Goal: Task Accomplishment & Management: Manage account settings

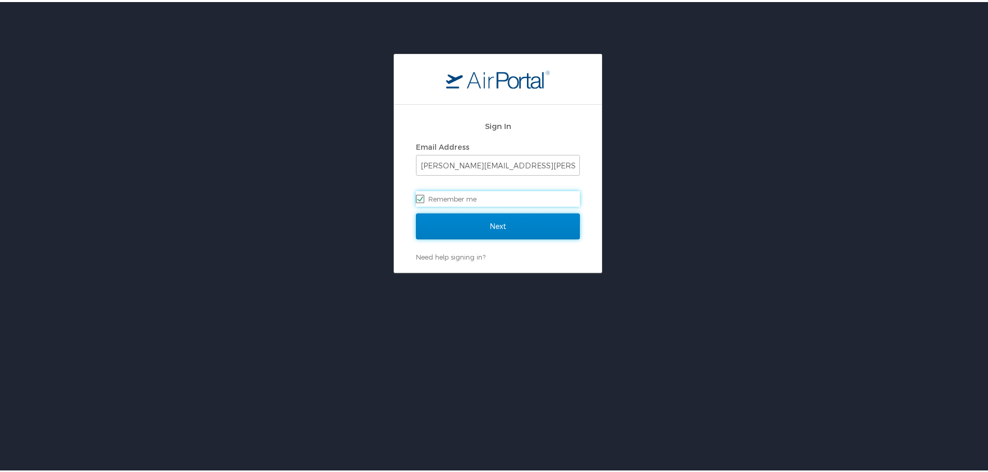
click at [500, 219] on input "Next" at bounding box center [498, 225] width 164 height 26
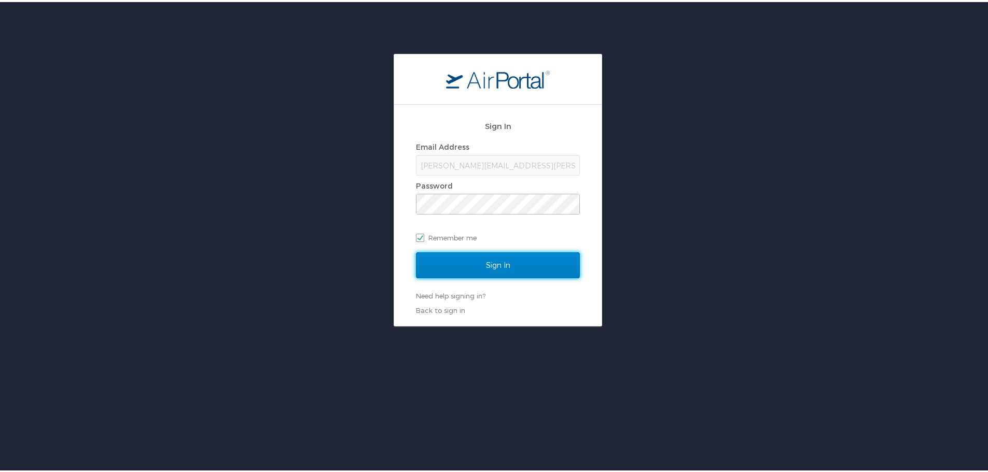
click at [453, 258] on input "Sign In" at bounding box center [498, 263] width 164 height 26
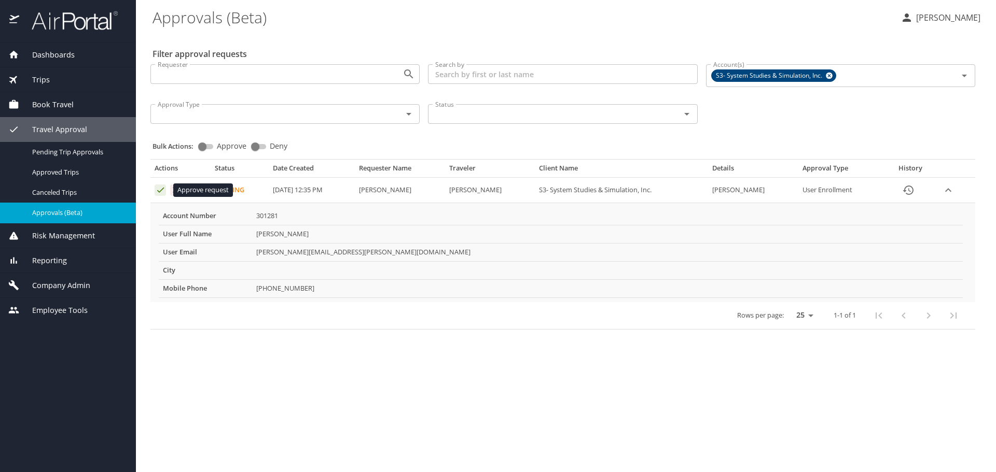
click at [156, 192] on icon "Approval table" at bounding box center [161, 190] width 10 height 10
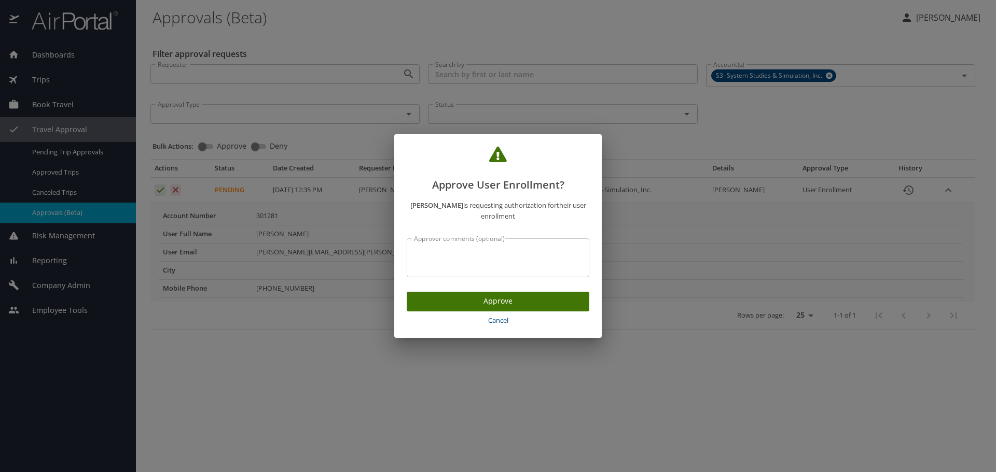
click at [445, 312] on button "Cancel" at bounding box center [498, 321] width 183 height 18
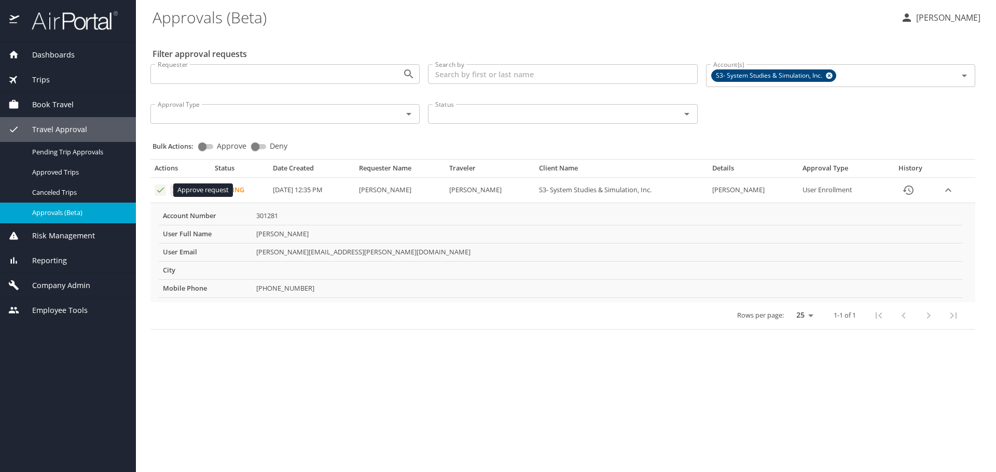
click at [157, 192] on icon "Approval table" at bounding box center [161, 190] width 10 height 10
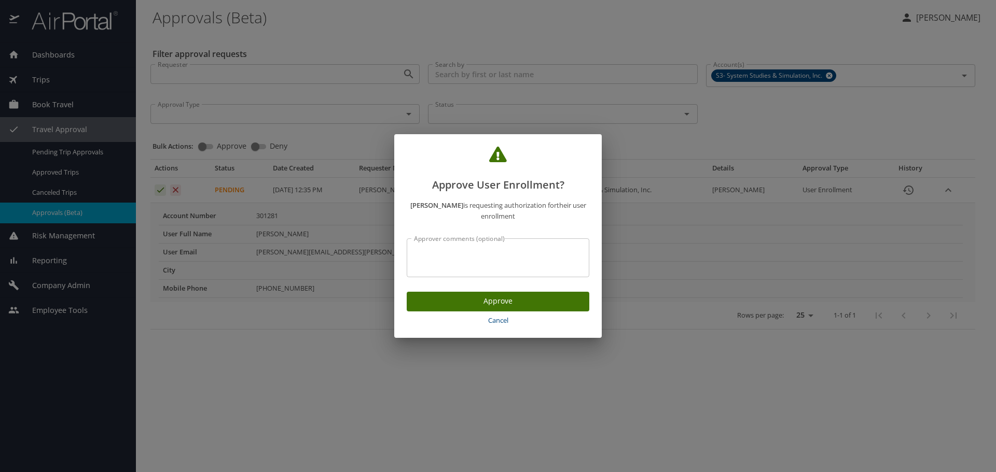
click at [473, 301] on span "Approve" at bounding box center [498, 301] width 166 height 13
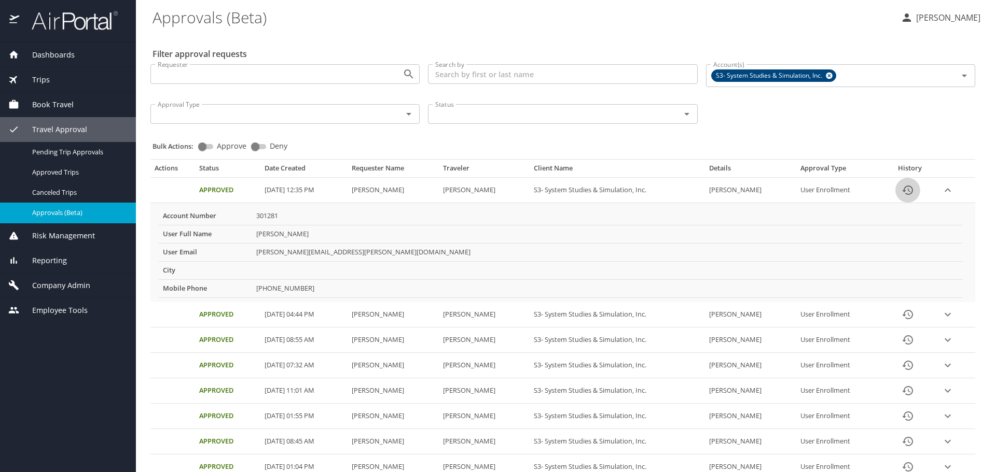
click at [904, 191] on icon "History" at bounding box center [907, 190] width 10 height 9
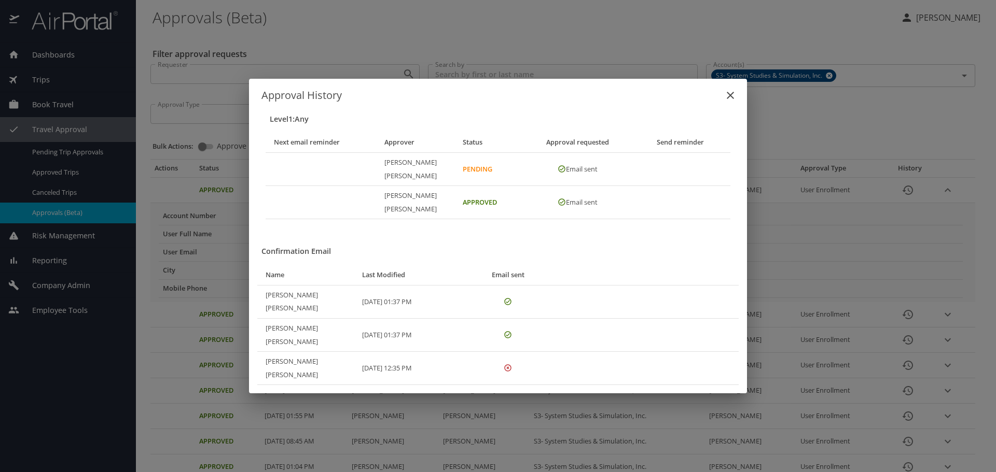
click at [733, 102] on icon "close" at bounding box center [730, 95] width 12 height 12
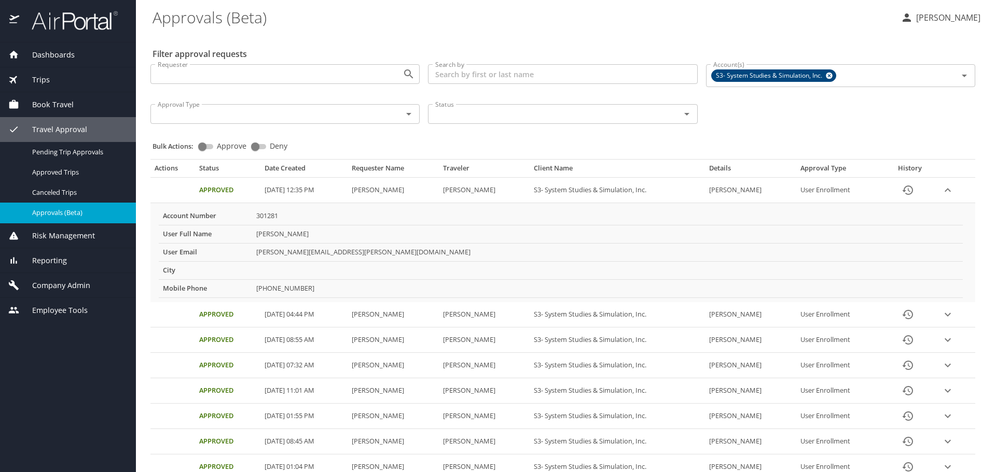
click at [46, 101] on span "Book Travel" at bounding box center [46, 104] width 54 height 11
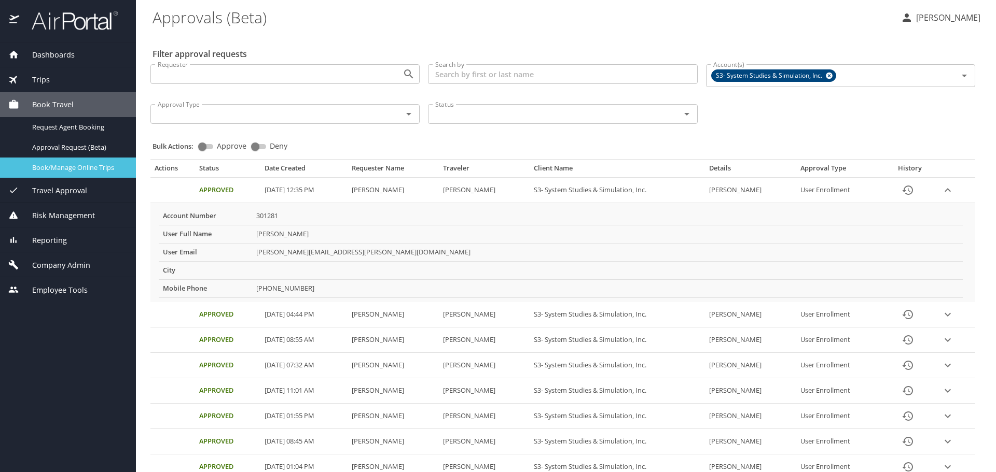
click at [77, 177] on link "Book/Manage Online Trips" at bounding box center [68, 168] width 136 height 20
click at [72, 165] on span "Book/Manage Online Trips" at bounding box center [77, 168] width 91 height 10
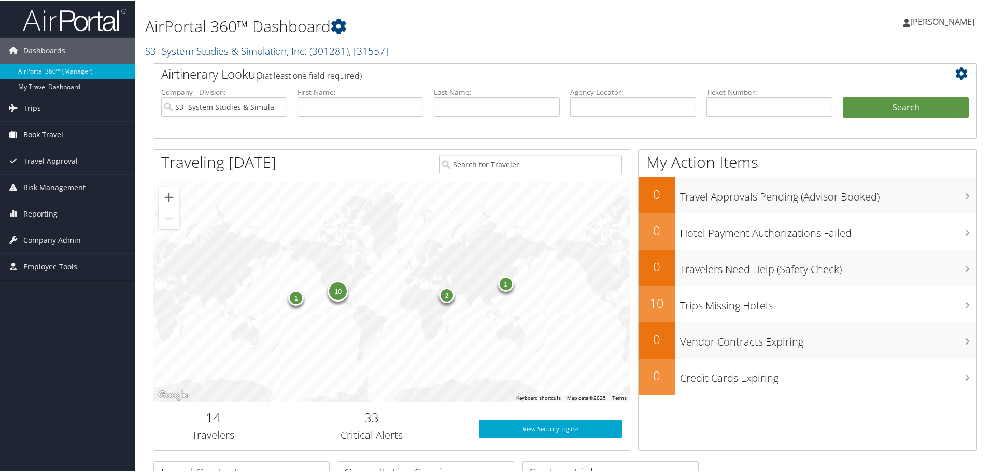
click at [50, 132] on span "Book Travel" at bounding box center [43, 134] width 40 height 26
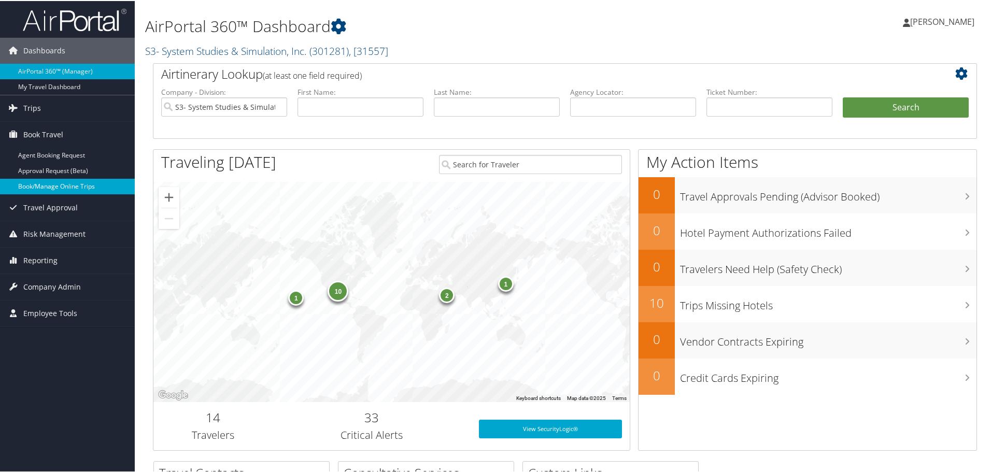
click at [76, 187] on link "Book/Manage Online Trips" at bounding box center [67, 186] width 135 height 16
click at [91, 192] on link "Book/Manage Online Trips" at bounding box center [67, 186] width 135 height 16
click at [86, 293] on link "Company Admin" at bounding box center [67, 286] width 135 height 26
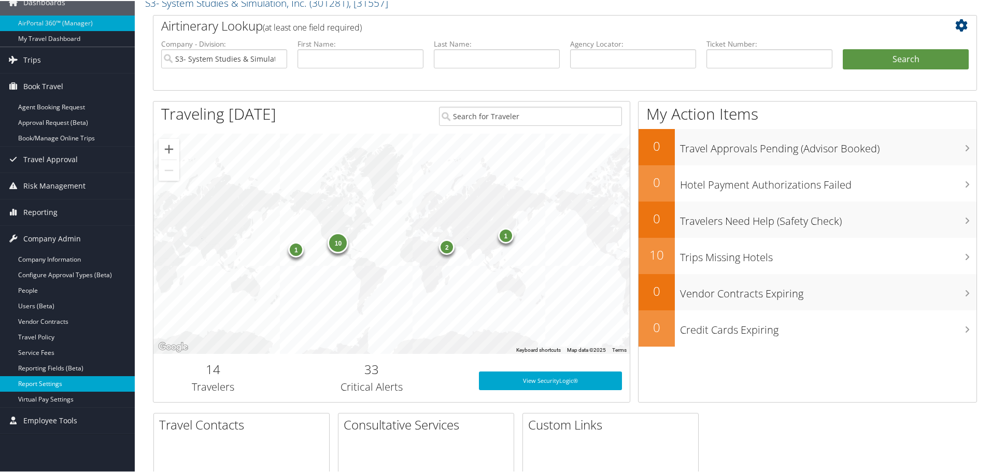
scroll to position [104, 0]
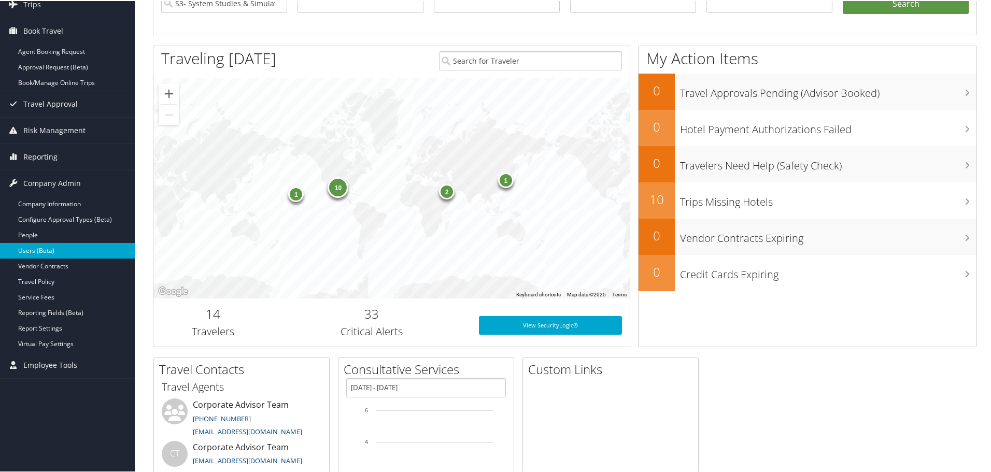
click at [42, 245] on link "Users (Beta)" at bounding box center [67, 250] width 135 height 16
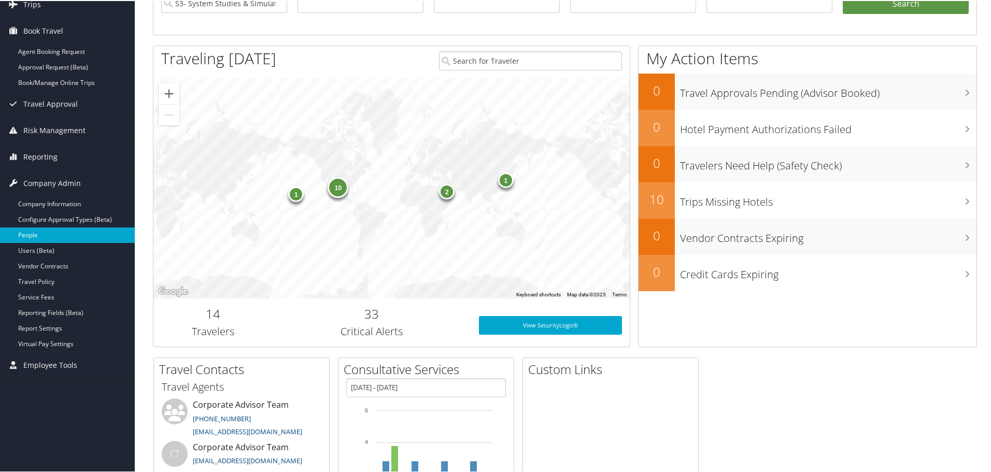
click at [42, 236] on link "People" at bounding box center [67, 235] width 135 height 16
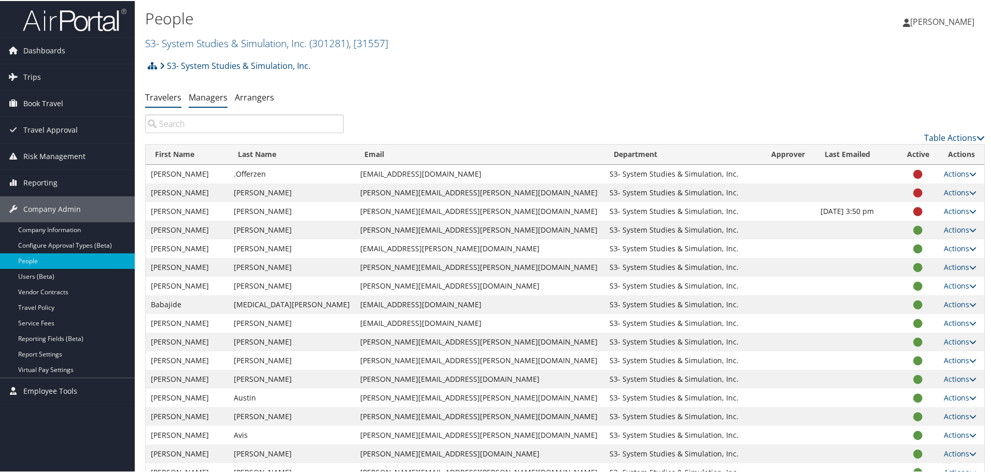
click at [214, 96] on link "Managers" at bounding box center [208, 96] width 39 height 11
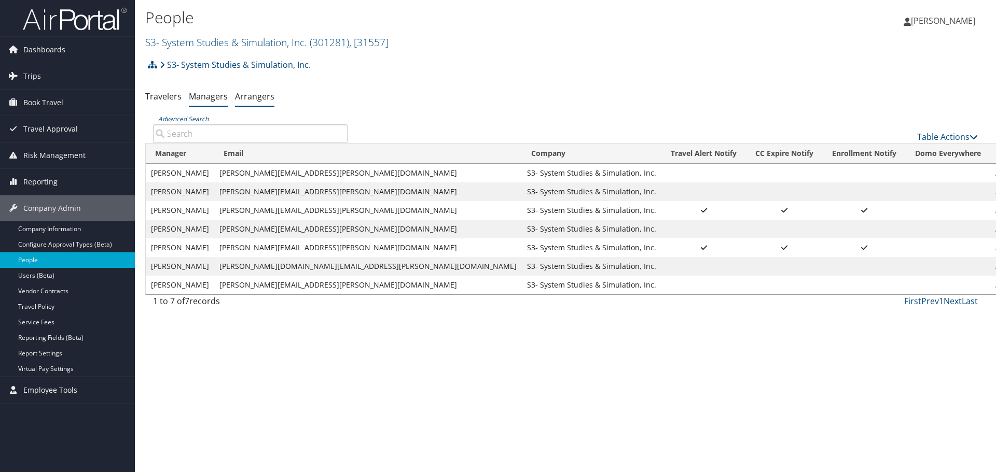
click at [257, 99] on link "Arrangers" at bounding box center [254, 96] width 39 height 11
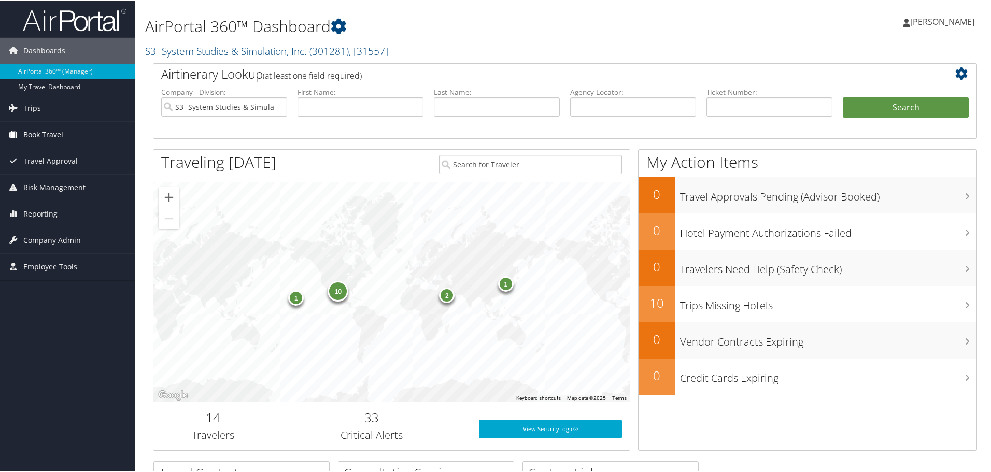
click at [52, 136] on span "Book Travel" at bounding box center [43, 134] width 40 height 26
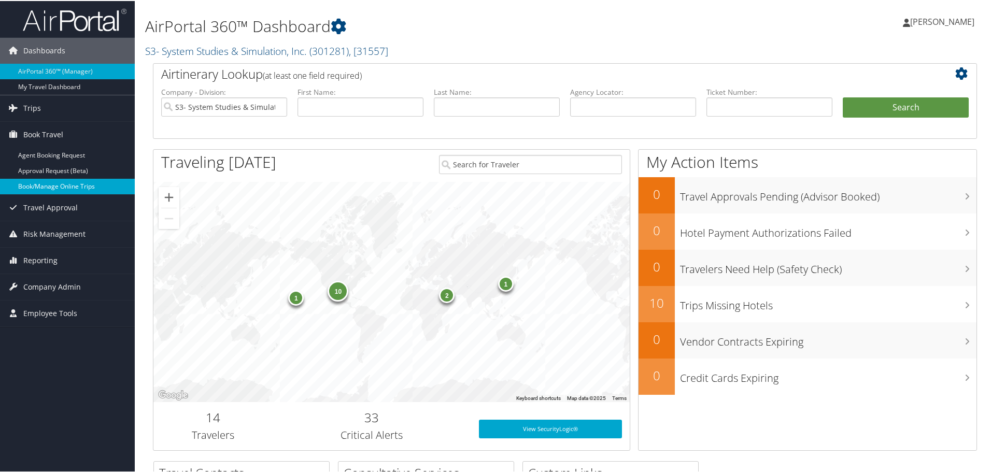
click at [53, 182] on link "Book/Manage Online Trips" at bounding box center [67, 186] width 135 height 16
click at [66, 186] on link "Book/Manage Online Trips" at bounding box center [67, 186] width 135 height 16
click at [61, 189] on link "Book/Manage Online Trips" at bounding box center [67, 186] width 135 height 16
click at [39, 286] on span "Company Admin" at bounding box center [52, 286] width 58 height 26
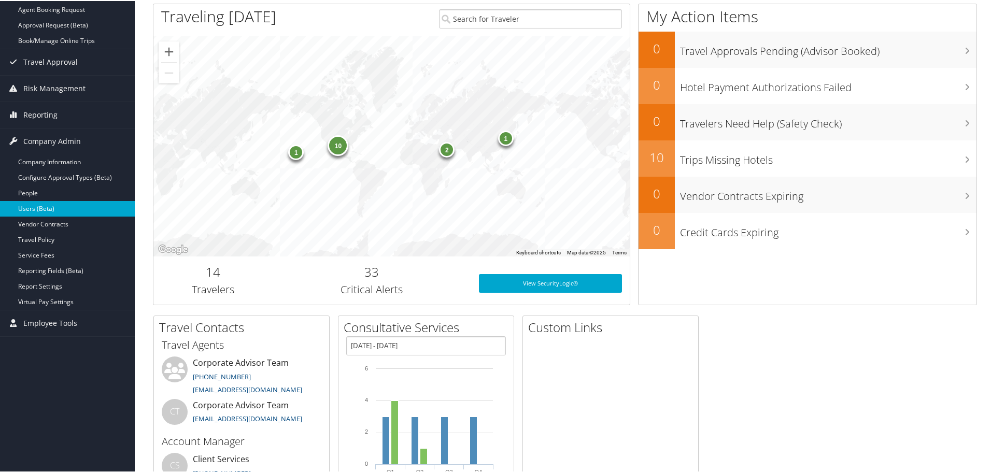
scroll to position [156, 0]
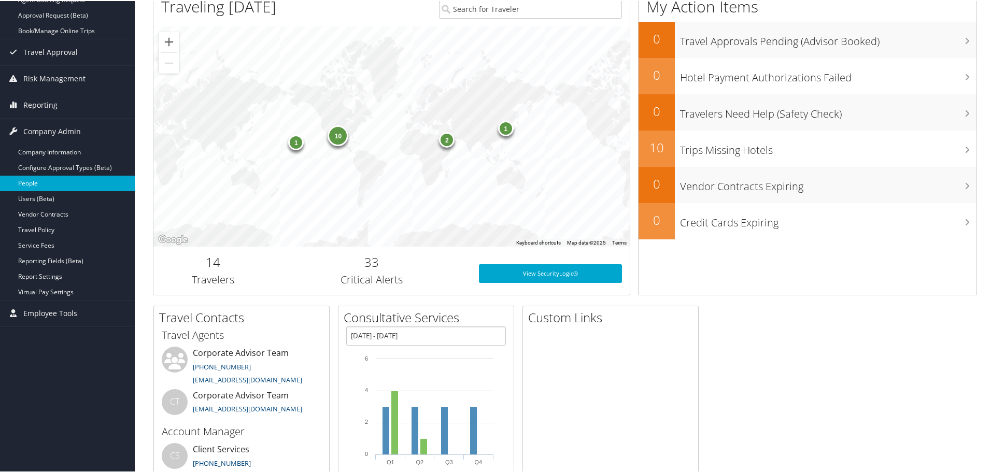
click at [37, 188] on link "People" at bounding box center [67, 183] width 135 height 16
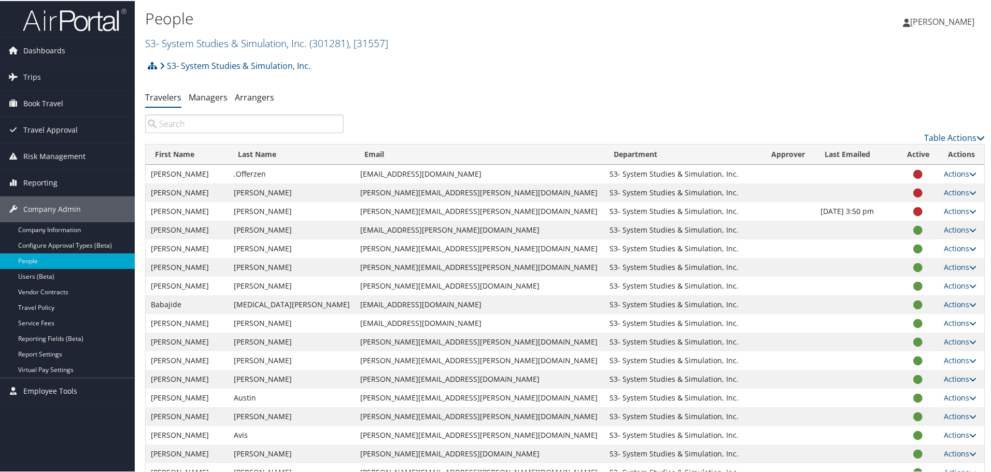
click at [221, 121] on input "search" at bounding box center [244, 123] width 199 height 19
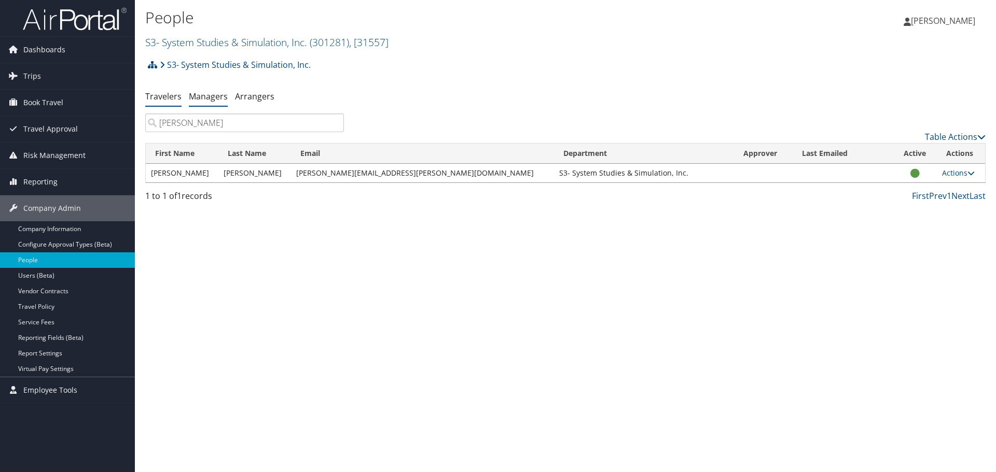
type input "doughty"
click at [197, 95] on link "Managers" at bounding box center [208, 96] width 39 height 11
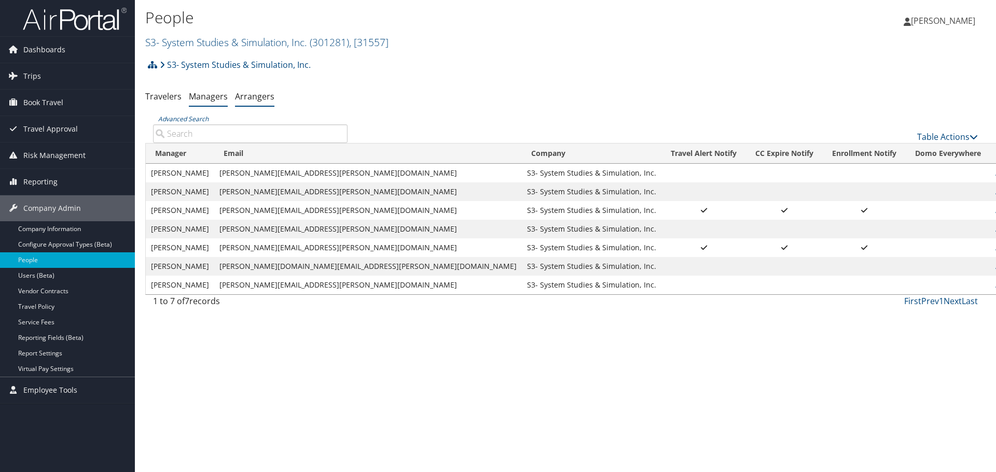
click at [267, 95] on link "Arrangers" at bounding box center [254, 96] width 39 height 11
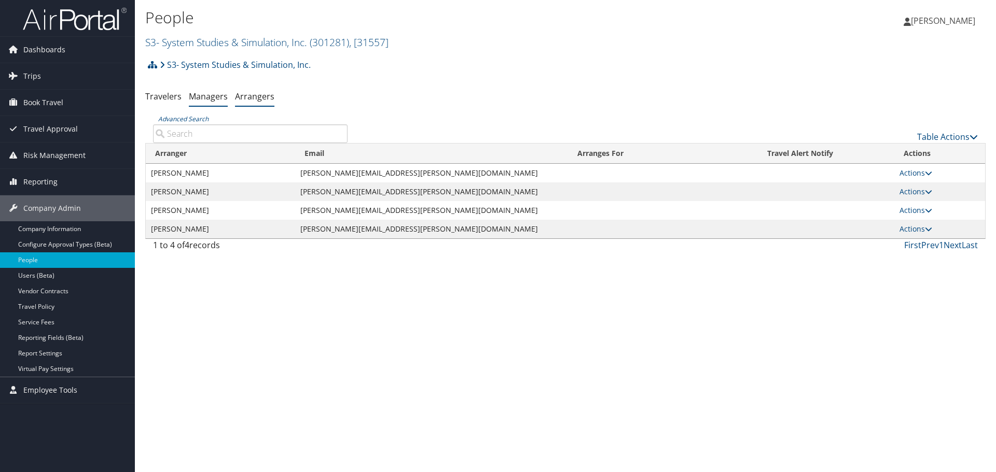
click at [201, 98] on link "Managers" at bounding box center [208, 96] width 39 height 11
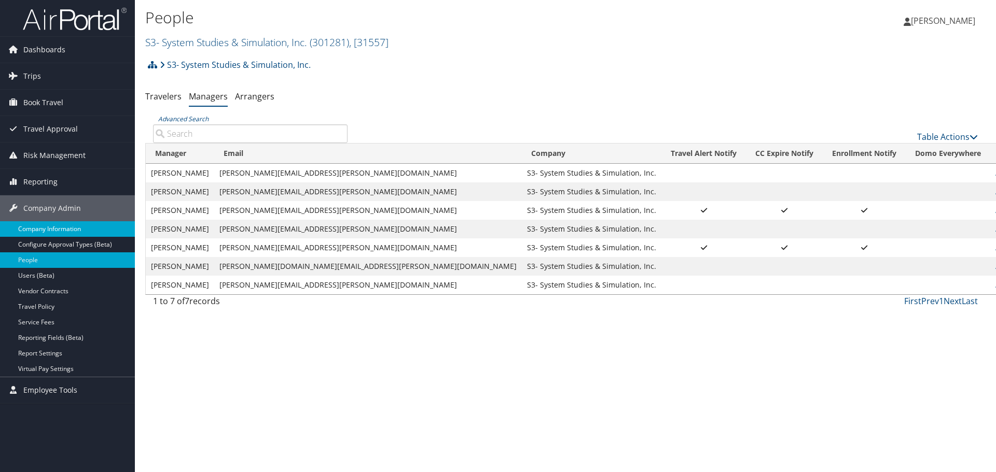
click at [63, 229] on link "Company Information" at bounding box center [67, 229] width 135 height 16
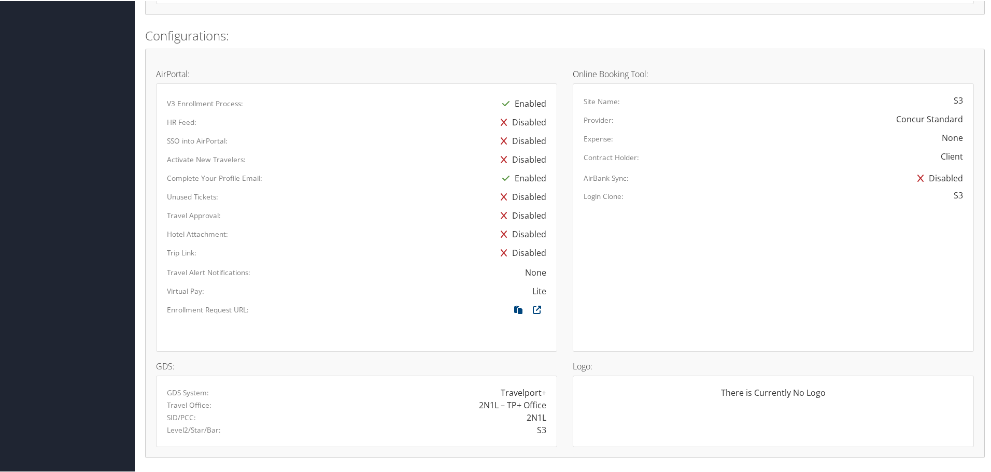
scroll to position [269, 0]
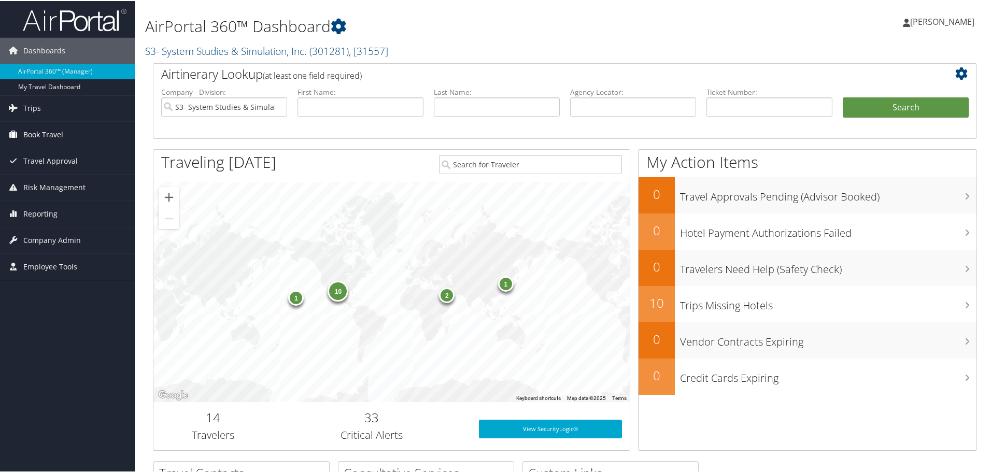
click at [68, 133] on link "Book Travel" at bounding box center [67, 134] width 135 height 26
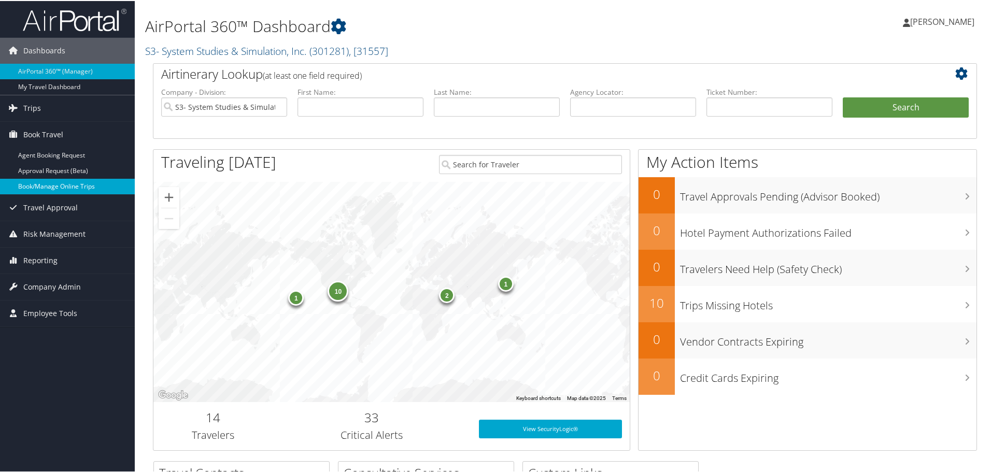
click at [73, 185] on link "Book/Manage Online Trips" at bounding box center [67, 186] width 135 height 16
